Goal: Information Seeking & Learning: Learn about a topic

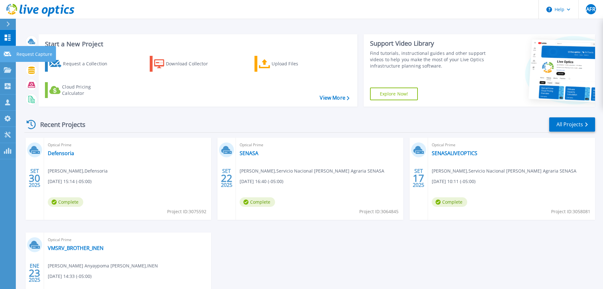
click at [7, 53] on icon at bounding box center [8, 54] width 8 height 5
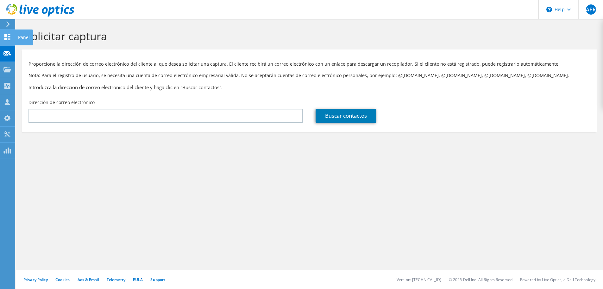
click at [20, 35] on div "Panel" at bounding box center [24, 37] width 18 height 16
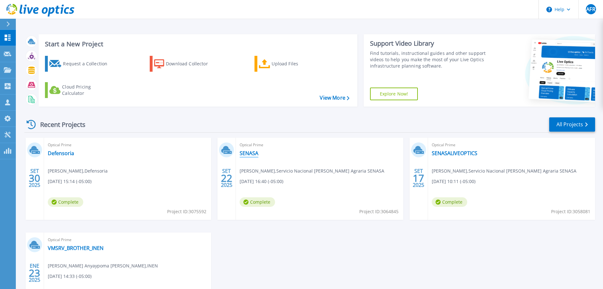
click at [256, 153] on link "SENASA" at bounding box center [249, 153] width 19 height 6
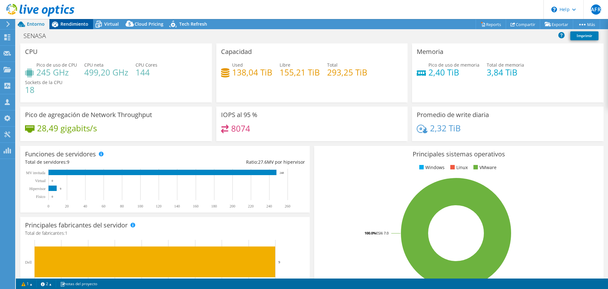
click at [72, 25] on span "Rendimiento" at bounding box center [74, 24] width 28 height 6
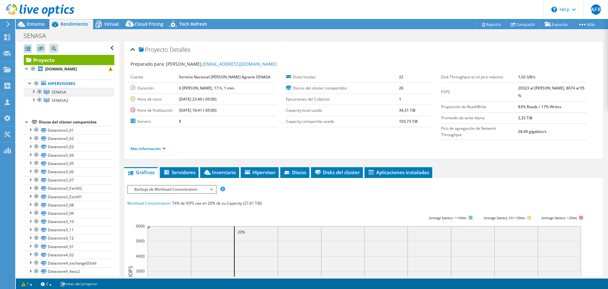
click at [35, 91] on div at bounding box center [33, 91] width 6 height 6
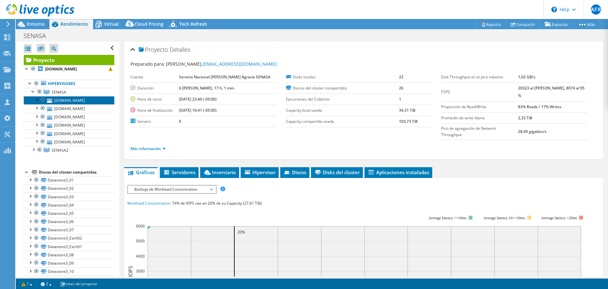
click at [56, 100] on link "srvflpvmware06.senasa.gob.pe" at bounding box center [69, 100] width 91 height 8
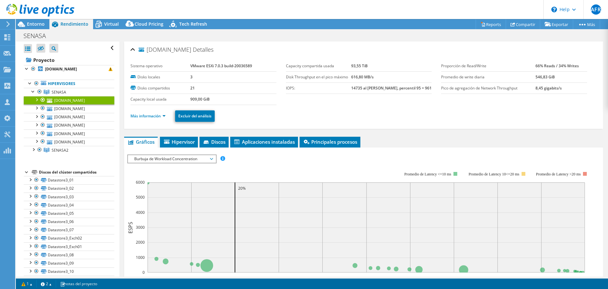
click at [159, 136] on div "srvflpvmware06.senasa.gob.pe Detalles Sistema operativo VMware ESXi 7.0.3 build…" at bounding box center [363, 230] width 488 height 378
click at [164, 116] on link "Más información" at bounding box center [147, 115] width 35 height 5
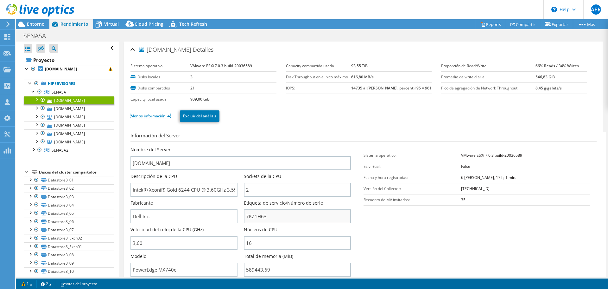
scroll to position [127, 0]
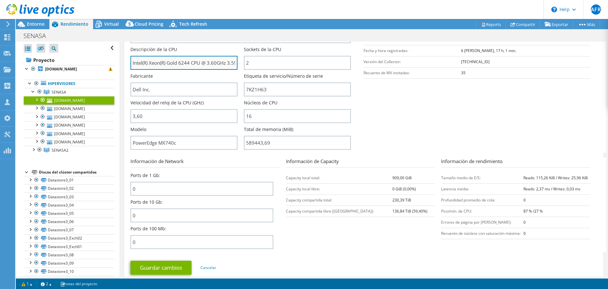
drag, startPoint x: 133, startPoint y: 62, endPoint x: 189, endPoint y: 60, distance: 56.1
click at [189, 60] on input "Intel(R) Xeon(R) Gold 6244 CPU @ 3.60GHz 3.59 GHz" at bounding box center [183, 63] width 107 height 14
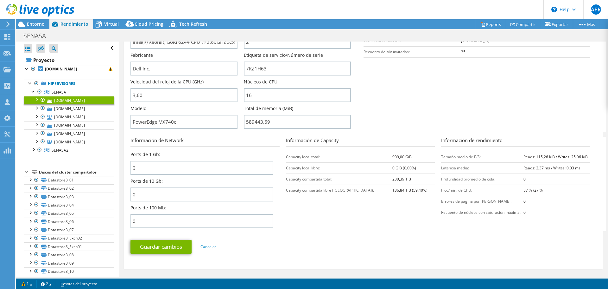
drag, startPoint x: 403, startPoint y: 94, endPoint x: 407, endPoint y: 93, distance: 4.0
click at [404, 94] on section "Información del Server Nombre del Server srvflpvmware06.senasa.gob.pe Descripci…" at bounding box center [364, 58] width 469 height 148
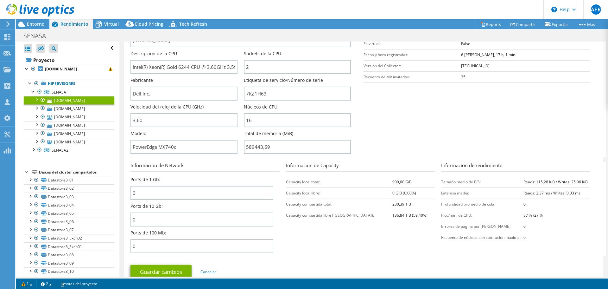
scroll to position [118, 0]
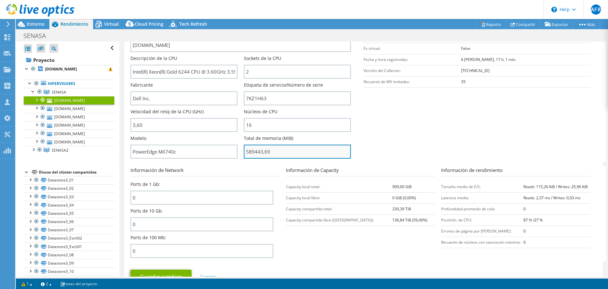
click at [253, 154] on input "589443,69" at bounding box center [297, 151] width 107 height 14
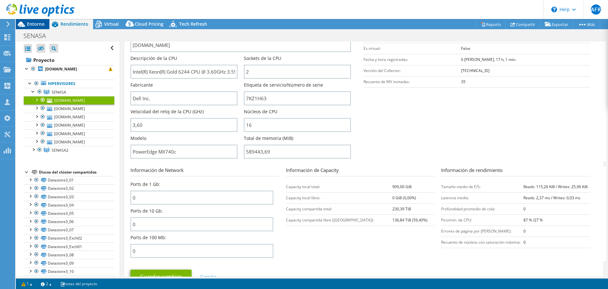
type input "58944369"
click at [36, 23] on span "Entorno" at bounding box center [36, 24] width 18 height 6
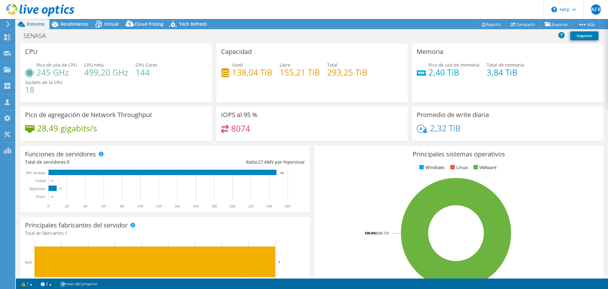
click at [487, 72] on h4 "3,84 TiB" at bounding box center [505, 72] width 37 height 7
click at [455, 75] on h4 "2,40 TiB" at bounding box center [454, 72] width 51 height 7
drag, startPoint x: 485, startPoint y: 73, endPoint x: 514, endPoint y: 73, distance: 29.1
click at [514, 73] on h4 "3,84 TiB" at bounding box center [505, 72] width 37 height 7
click at [478, 74] on div "Pico de uso de memoria 2,40 TiB Total de memoria 3,84 TiB" at bounding box center [508, 71] width 182 height 21
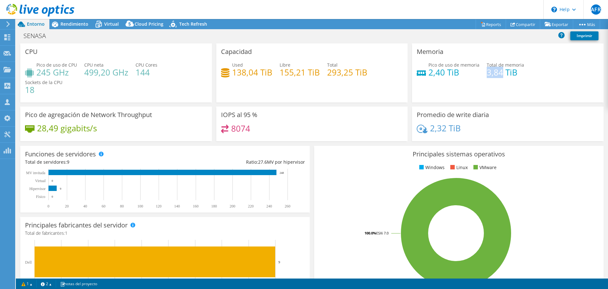
drag, startPoint x: 484, startPoint y: 74, endPoint x: 499, endPoint y: 73, distance: 14.9
click at [499, 73] on h4 "3,84 TiB" at bounding box center [505, 72] width 37 height 7
click at [487, 73] on h4 "3,84 TiB" at bounding box center [505, 72] width 37 height 7
click at [82, 22] on span "Rendimiento" at bounding box center [74, 24] width 28 height 6
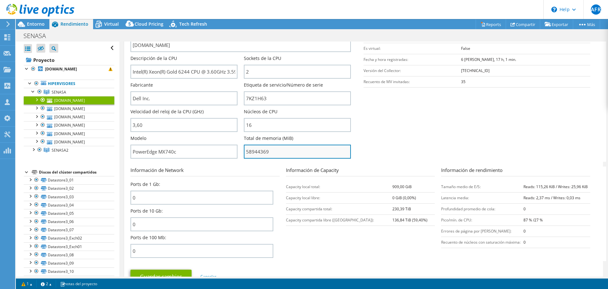
click at [264, 155] on input "58944369" at bounding box center [297, 151] width 107 height 14
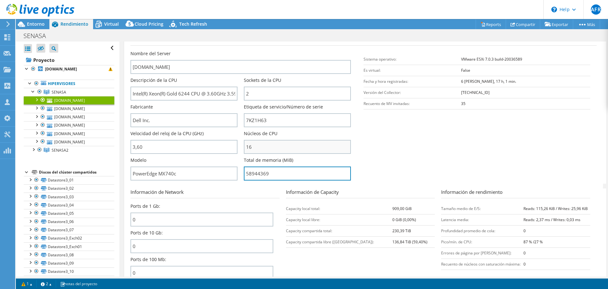
scroll to position [86, 0]
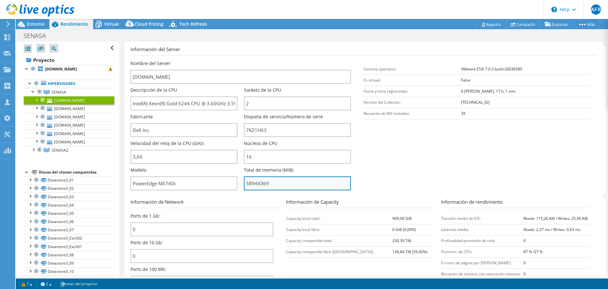
click at [269, 181] on input "58944369" at bounding box center [297, 183] width 107 height 14
click at [267, 183] on input "58944369" at bounding box center [297, 183] width 107 height 14
click at [253, 184] on input "58944369" at bounding box center [297, 183] width 107 height 14
